Goal: Transaction & Acquisition: Purchase product/service

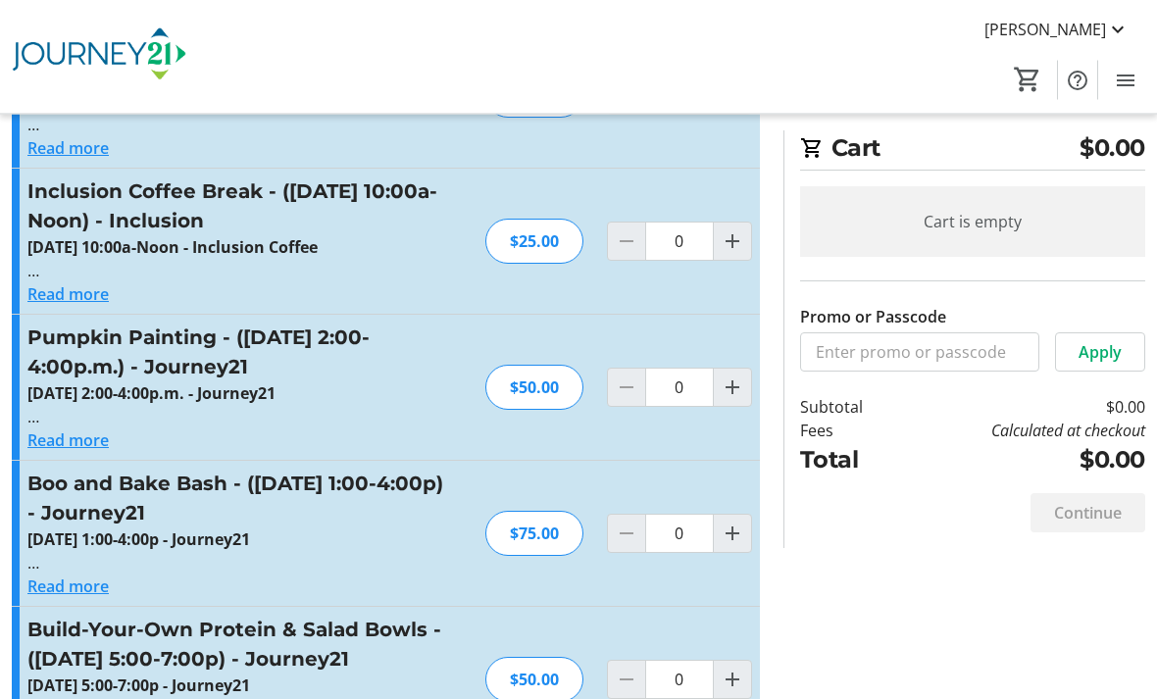
scroll to position [965, 0]
click at [736, 389] on mat-icon "Increment by one" at bounding box center [733, 388] width 24 height 24
type input "1"
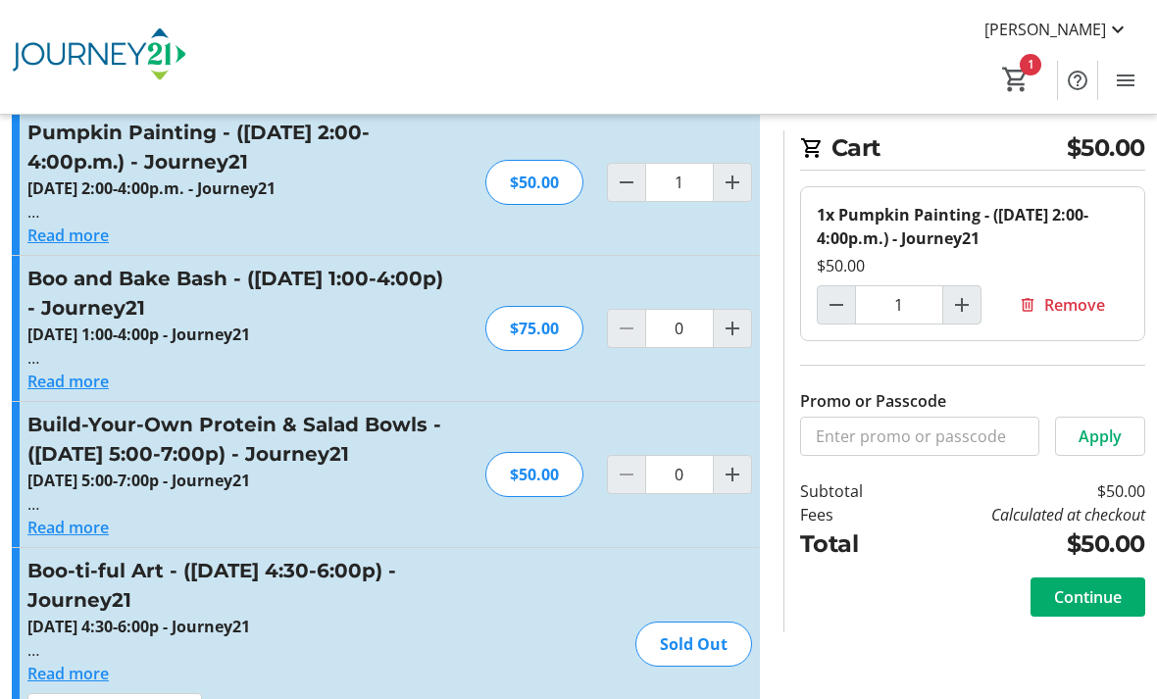
scroll to position [1169, 0]
click at [731, 480] on mat-icon "Increment by one" at bounding box center [733, 476] width 24 height 24
type input "1"
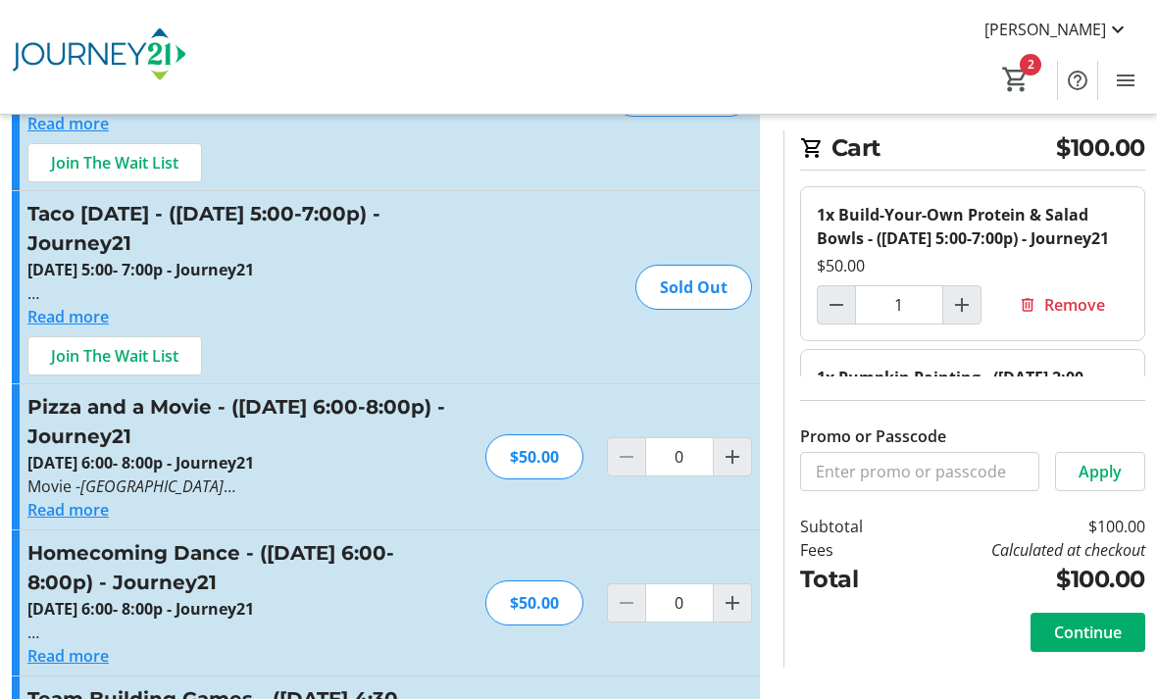
scroll to position [164, 0]
click at [737, 464] on mat-icon "Increment by one" at bounding box center [733, 458] width 24 height 24
type input "1"
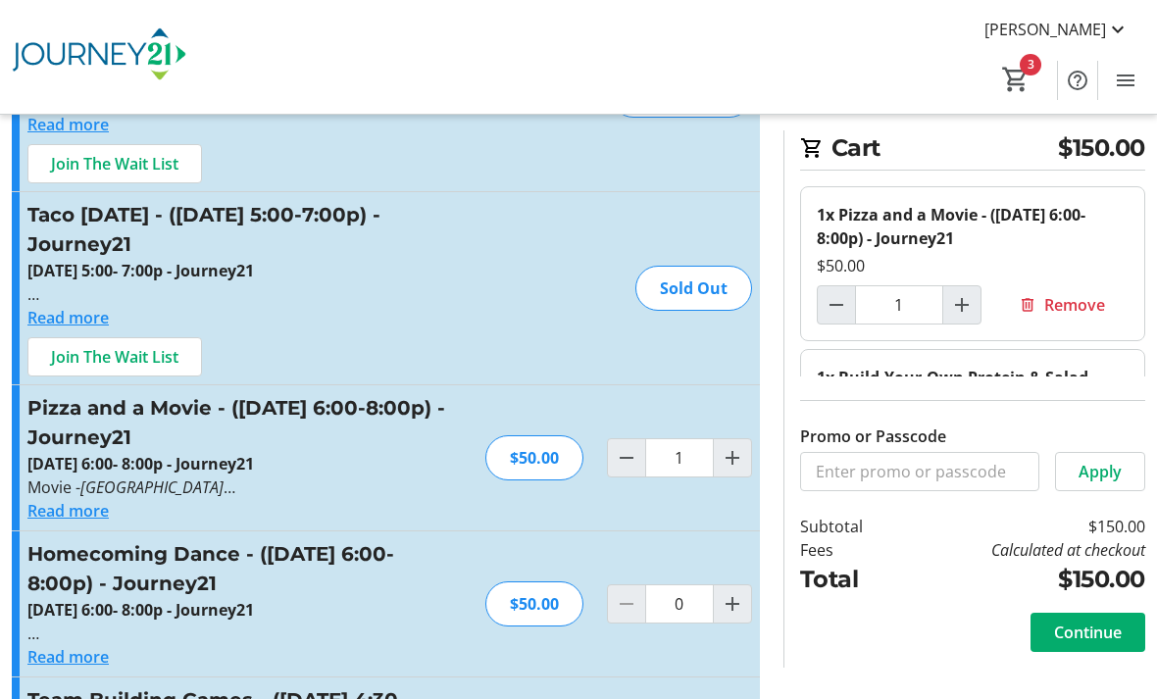
click at [1122, 656] on span at bounding box center [1088, 632] width 115 height 47
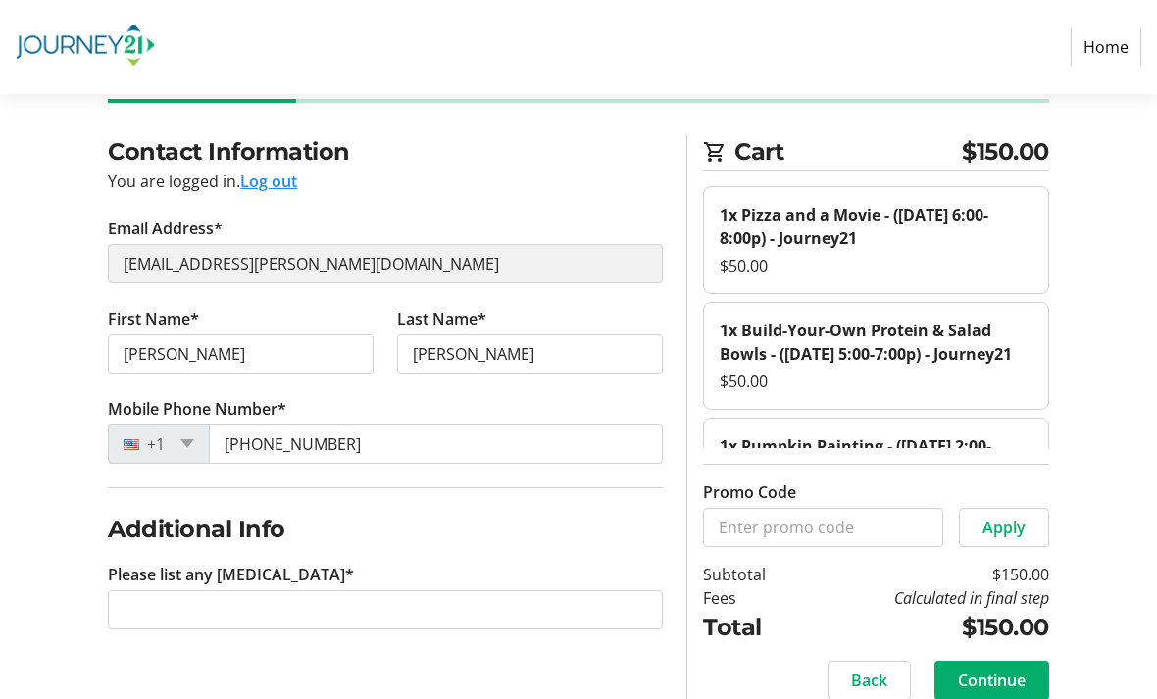
scroll to position [92, 0]
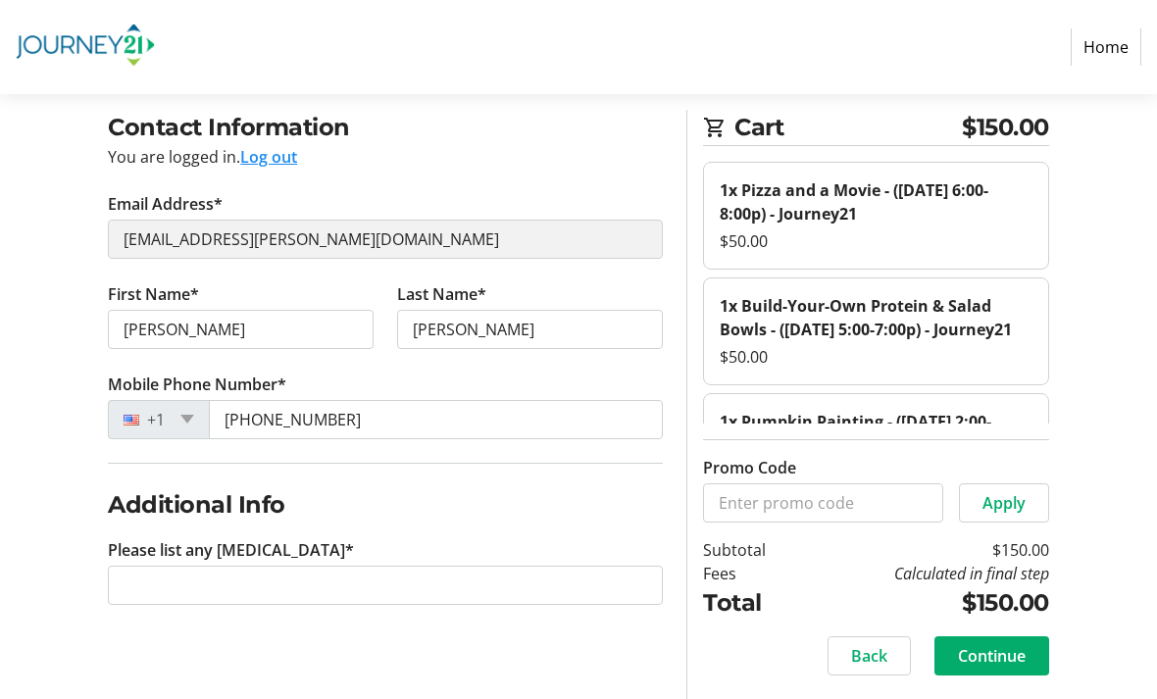
click at [1020, 668] on span "Continue" at bounding box center [992, 656] width 68 height 24
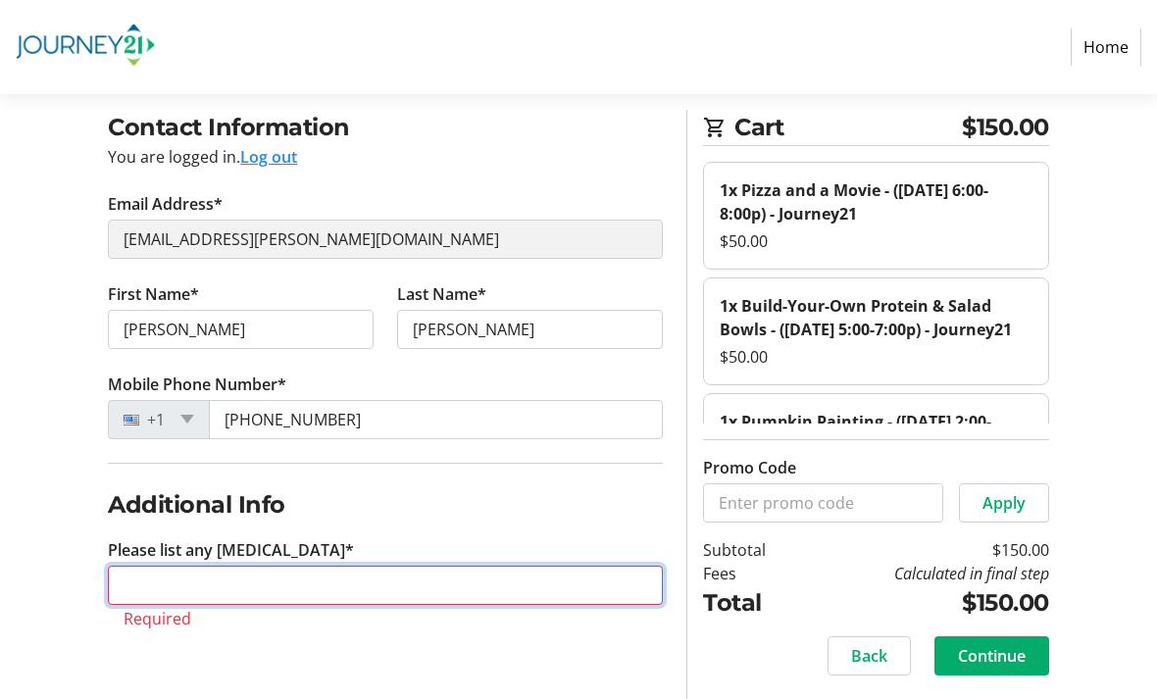
click at [352, 575] on input "Please list any [MEDICAL_DATA]*" at bounding box center [385, 585] width 555 height 39
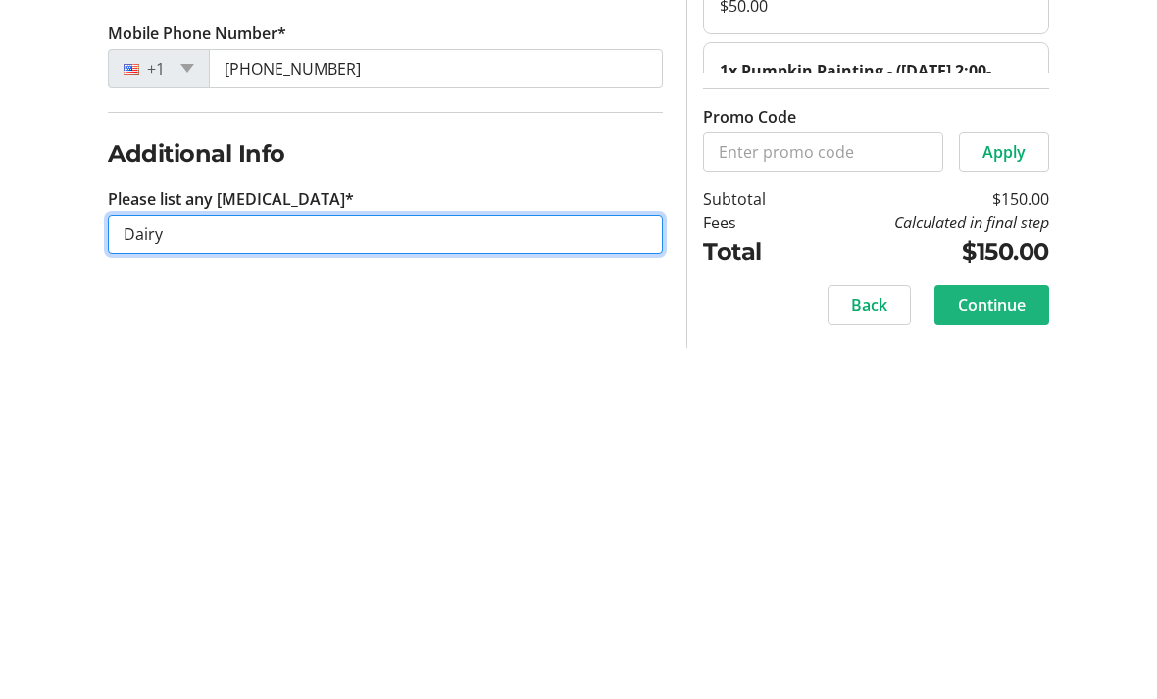
type input "Dairy"
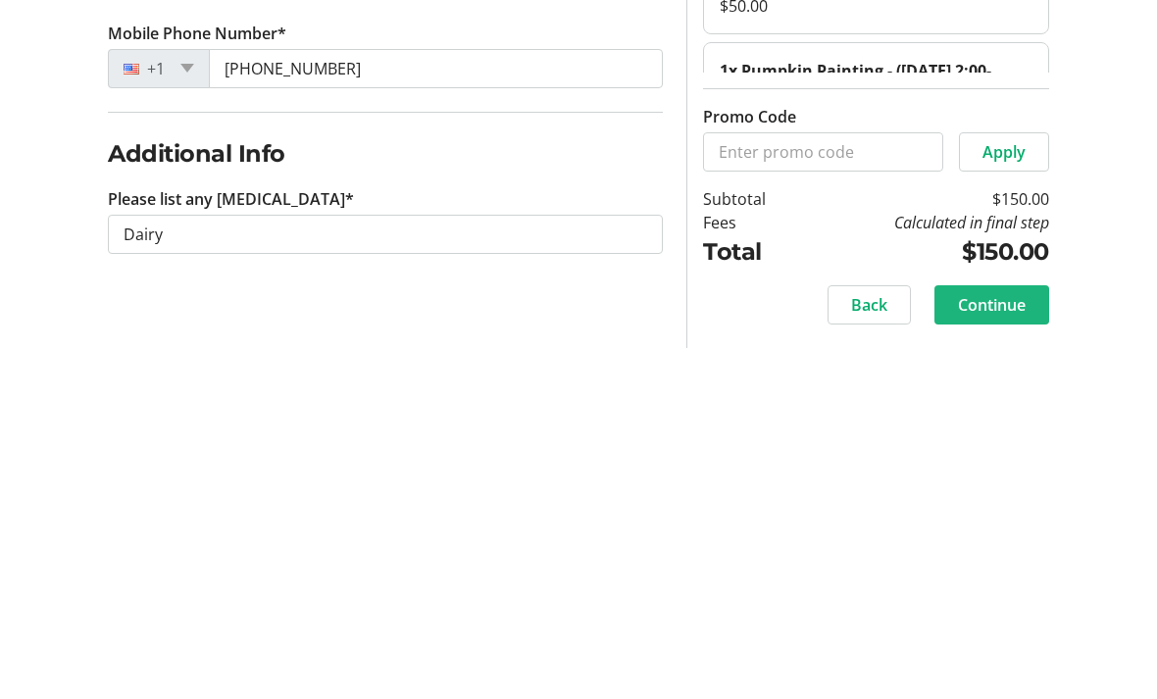
click at [1003, 644] on span "Continue" at bounding box center [992, 656] width 68 height 24
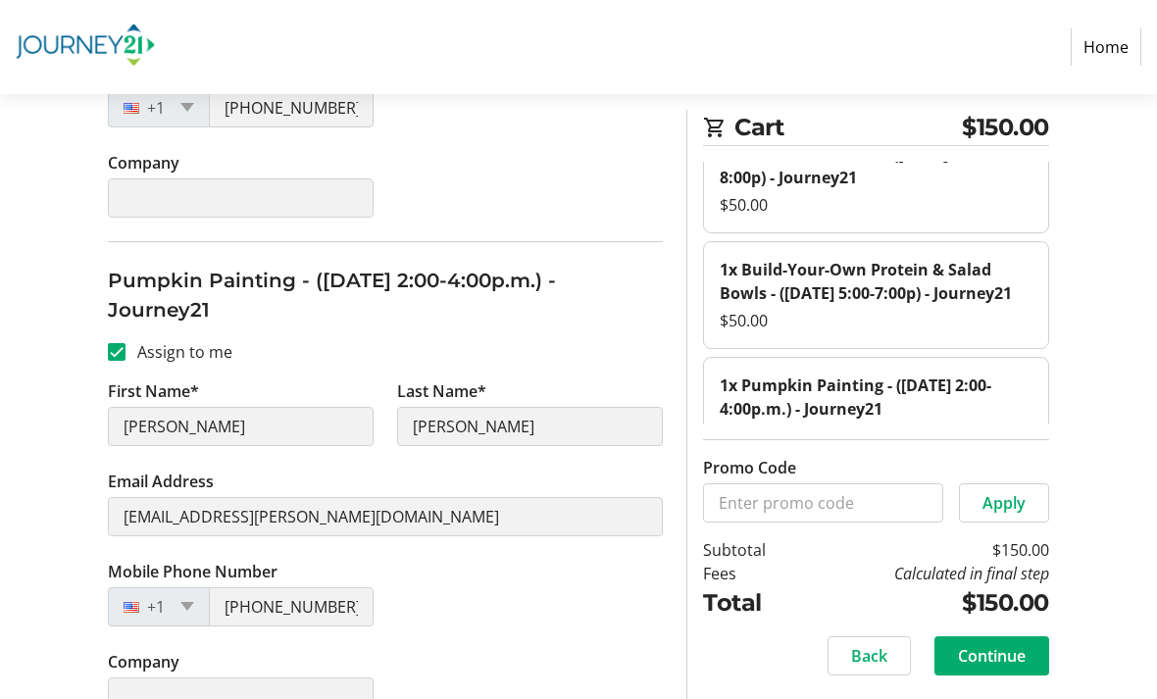
scroll to position [1137, 0]
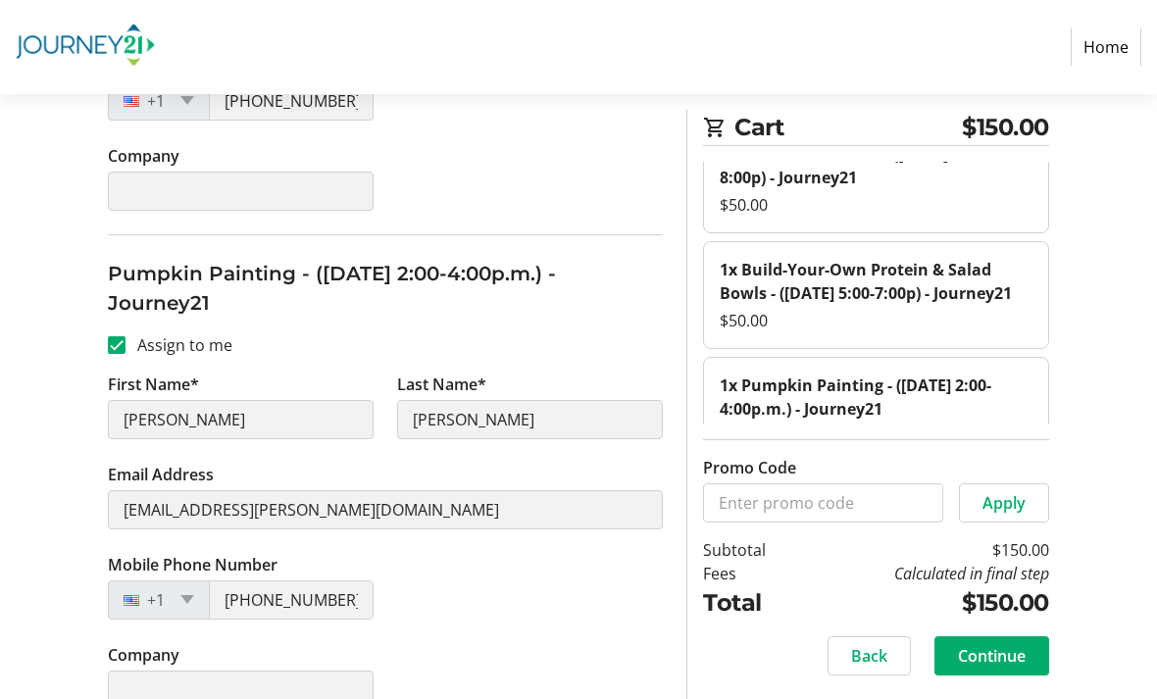
click at [1018, 668] on span "Continue" at bounding box center [992, 656] width 68 height 24
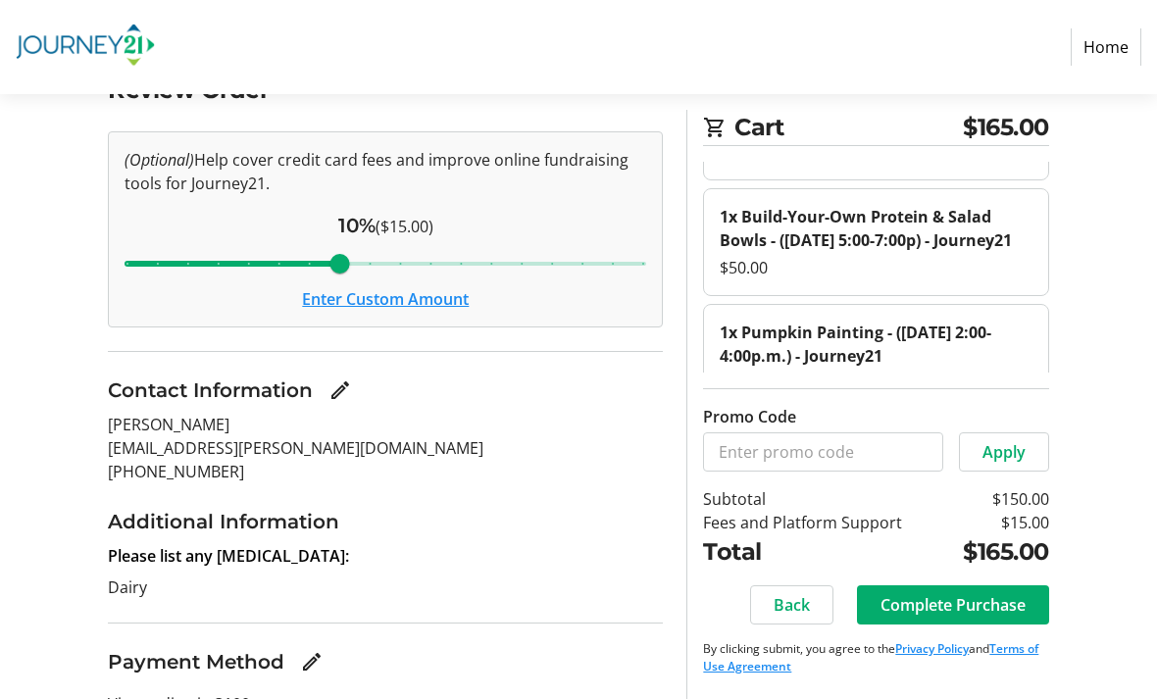
scroll to position [87, 0]
click at [957, 617] on span "Complete Purchase" at bounding box center [953, 605] width 145 height 24
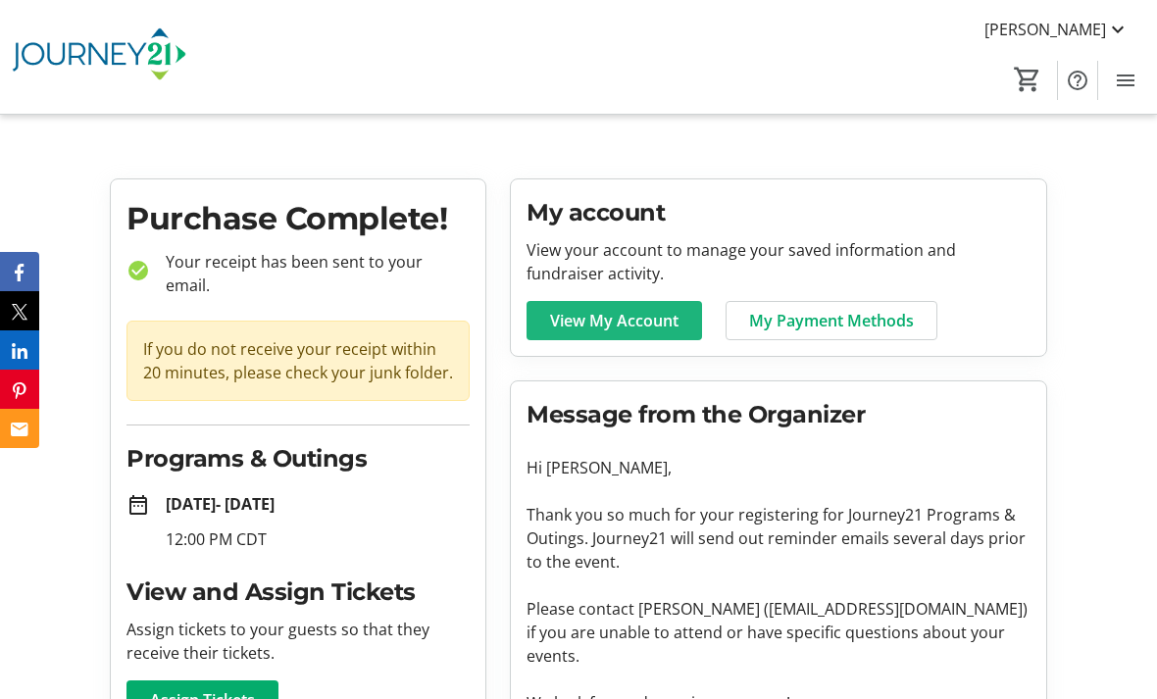
click at [654, 331] on span "View My Account" at bounding box center [614, 321] width 128 height 24
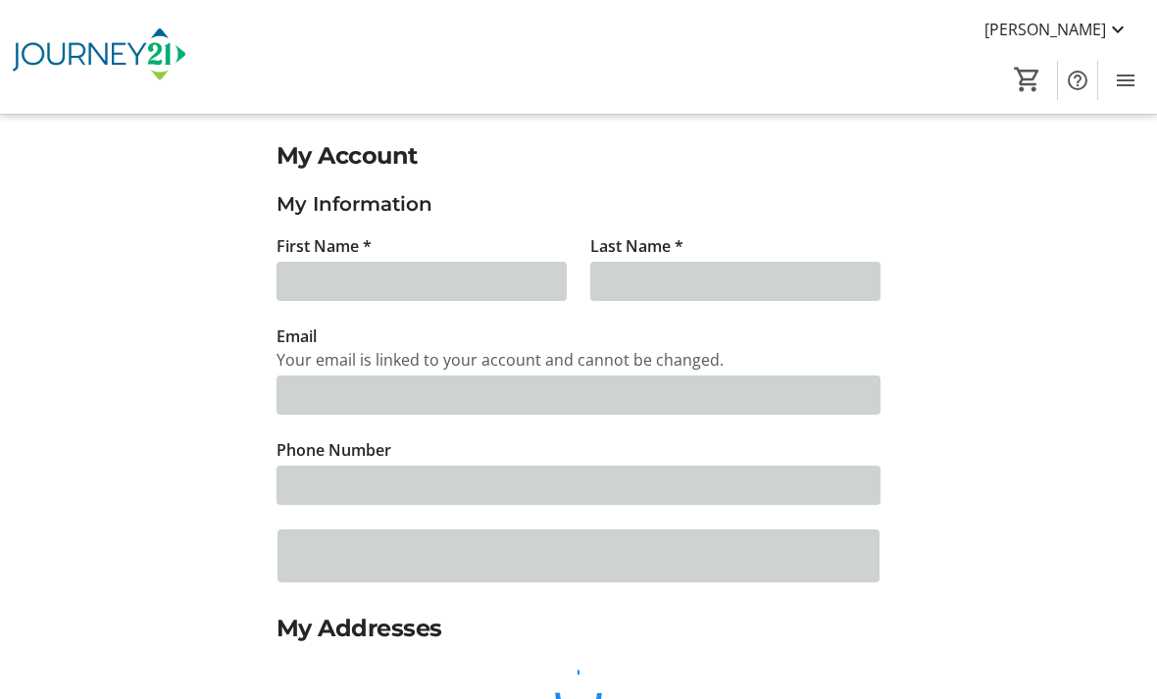
type input "[PERSON_NAME]"
type input "[EMAIL_ADDRESS][PERSON_NAME][DOMAIN_NAME]"
type input "[PHONE_NUMBER]"
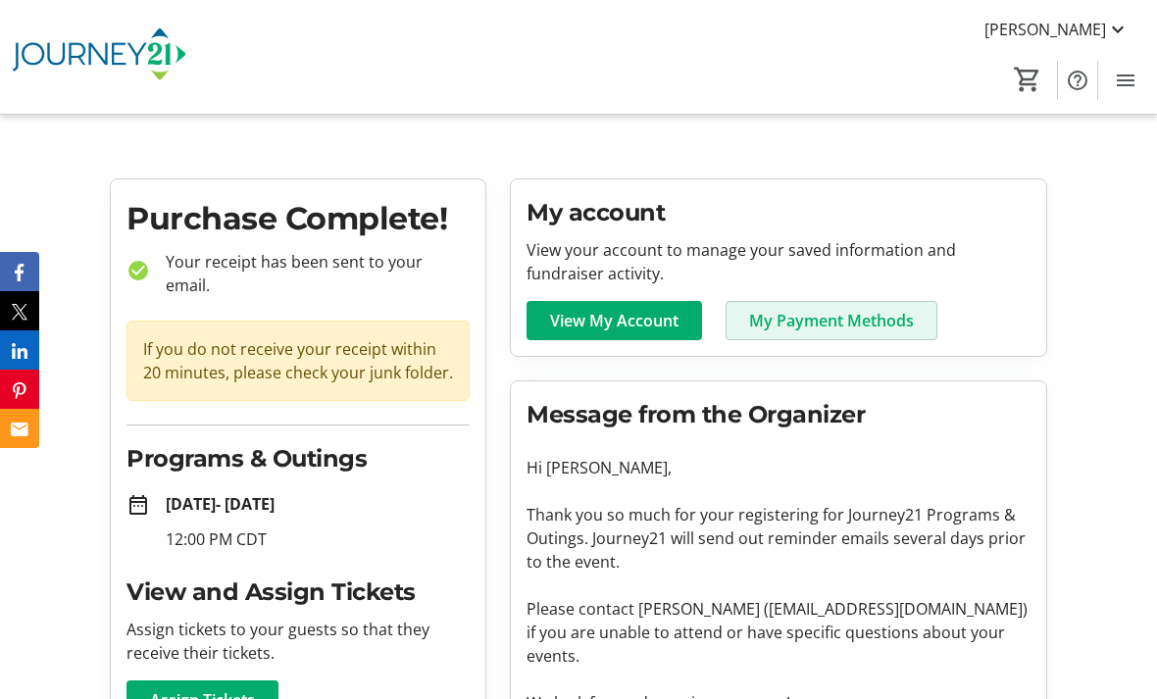
click at [882, 322] on span "My Payment Methods" at bounding box center [831, 321] width 165 height 24
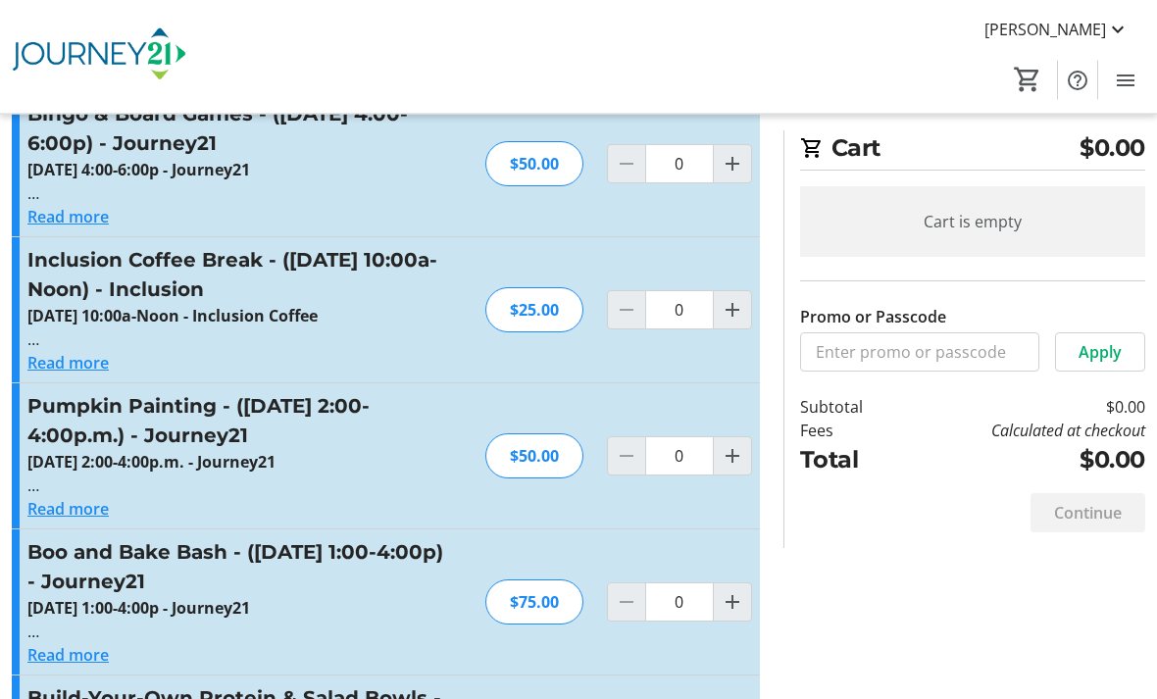
scroll to position [897, 0]
click at [109, 510] on button "Read more" at bounding box center [67, 508] width 81 height 24
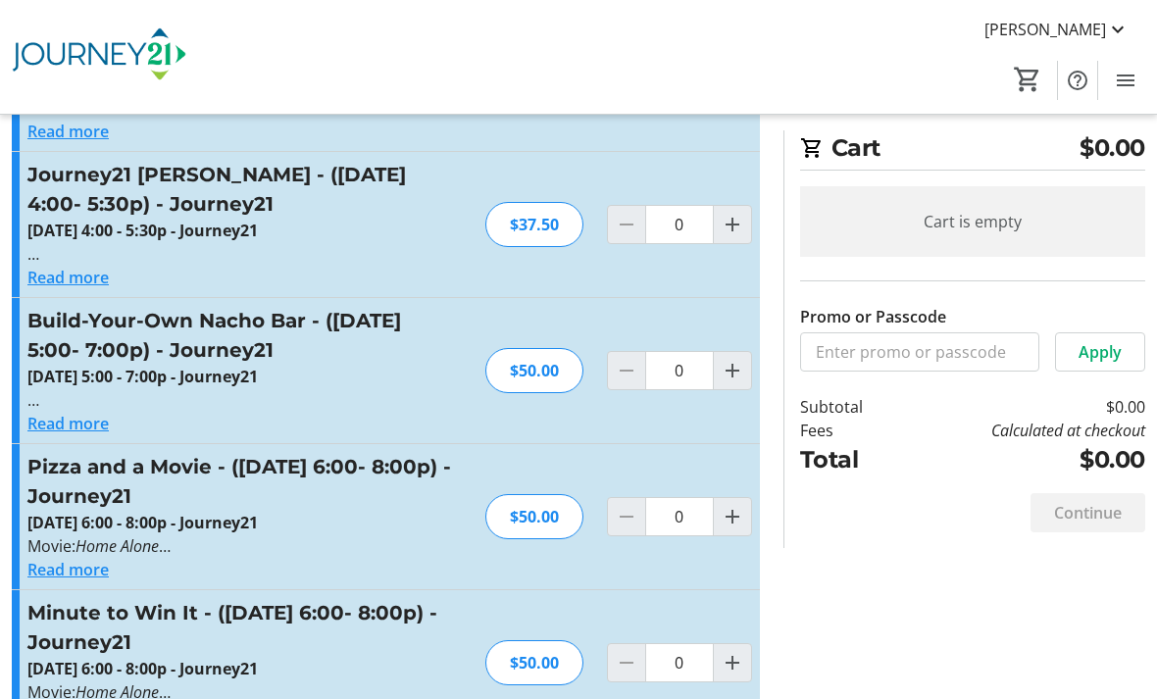
scroll to position [3419, 0]
